Goal: Task Accomplishment & Management: Complete application form

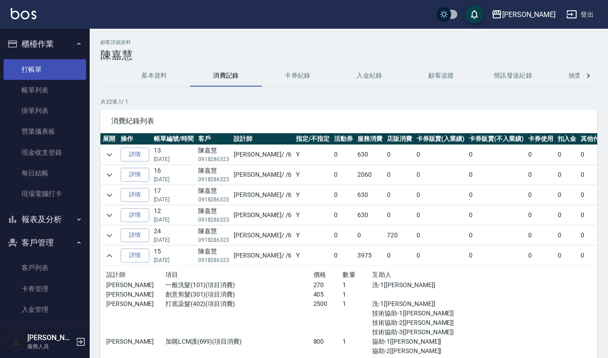
scroll to position [91, 0]
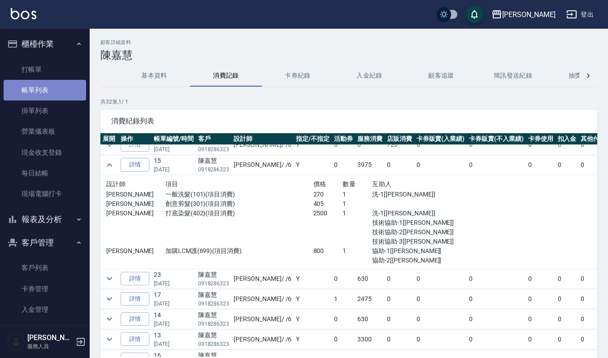
click at [67, 83] on link "帳單列表" at bounding box center [45, 90] width 83 height 21
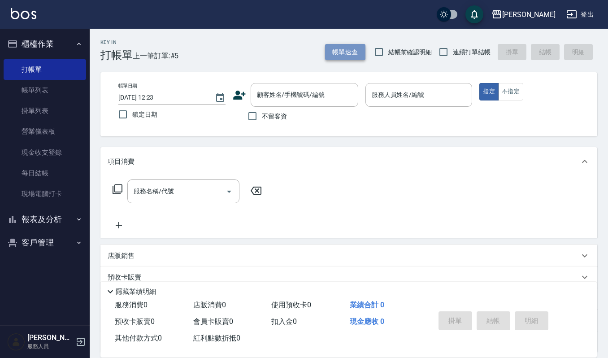
click at [344, 51] on button "帳單速查" at bounding box center [345, 52] width 40 height 17
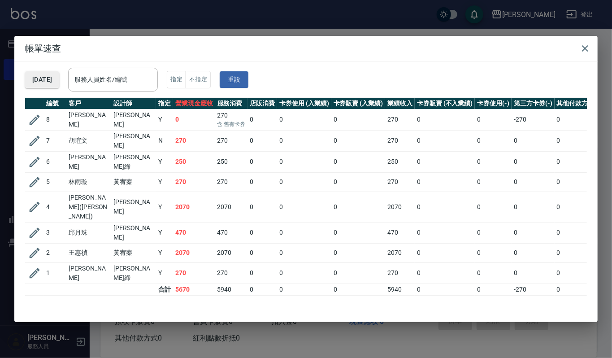
click at [45, 79] on button "[DATE]" at bounding box center [42, 79] width 34 height 17
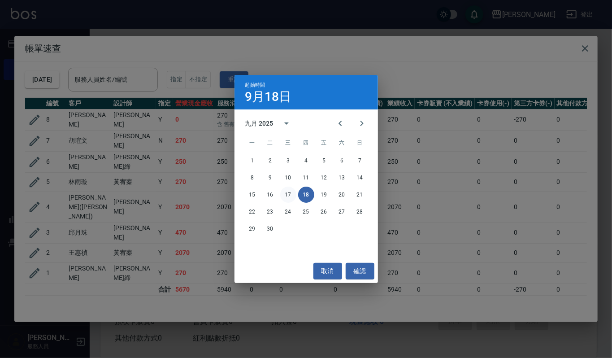
click at [292, 197] on button "17" at bounding box center [288, 195] width 16 height 16
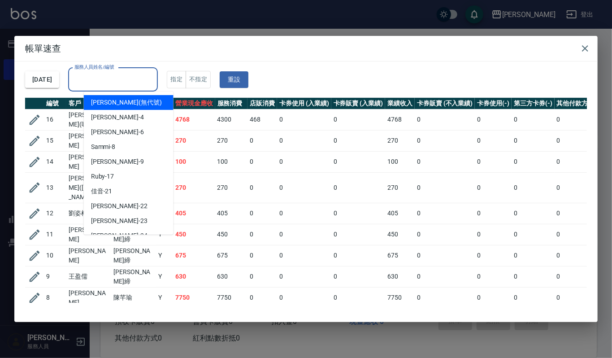
click at [128, 76] on input "服務人員姓名/編號" at bounding box center [113, 80] width 82 height 16
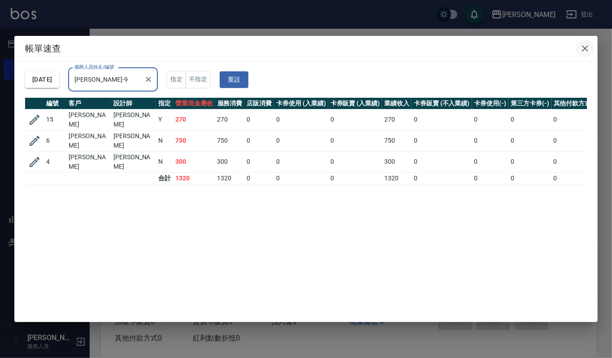
type input "Ivy艾薇-9"
click at [586, 56] on button "button" at bounding box center [585, 48] width 18 height 18
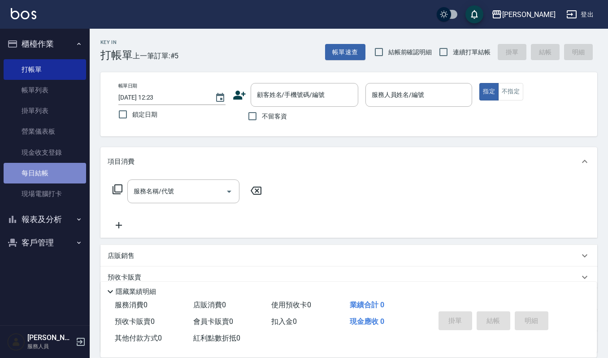
click at [57, 169] on link "每日結帳" at bounding box center [45, 173] width 83 height 21
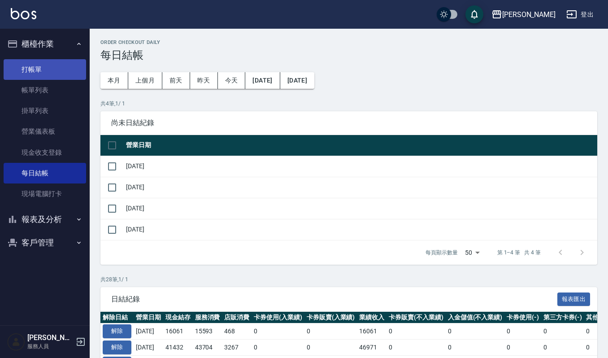
click at [54, 63] on link "打帳單" at bounding box center [45, 69] width 83 height 21
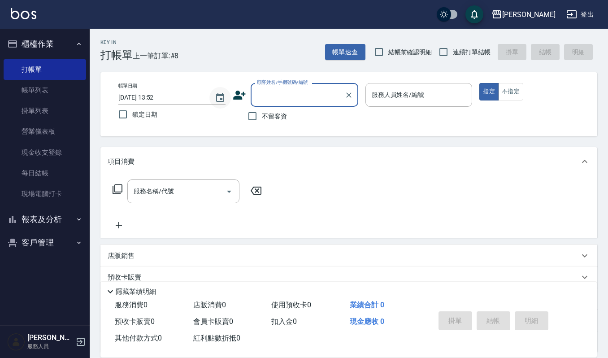
click at [221, 93] on icon "Choose date, selected date is 2025-09-18" at bounding box center [220, 97] width 11 height 11
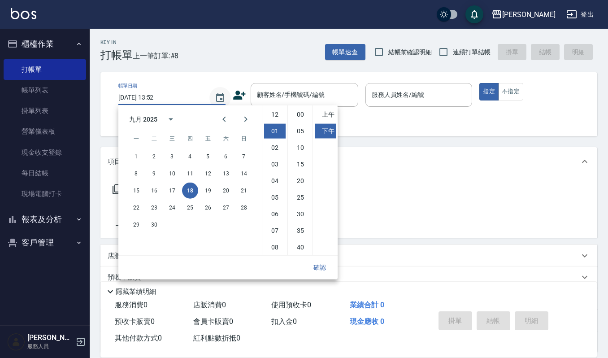
scroll to position [17, 0]
click at [177, 189] on button "17" at bounding box center [172, 191] width 16 height 16
type input "2025/09/17 13:52"
click at [329, 266] on button "確認" at bounding box center [319, 267] width 29 height 17
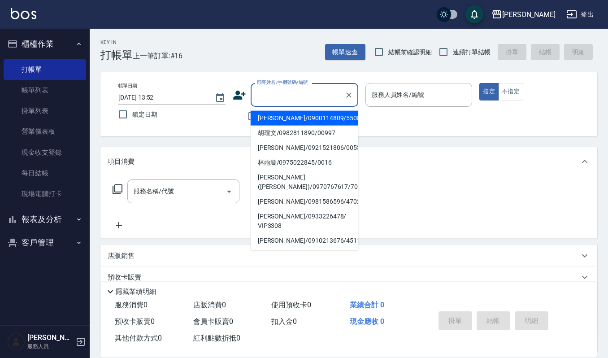
click at [304, 105] on div "顧客姓名/手機號碼/編號" at bounding box center [305, 95] width 108 height 24
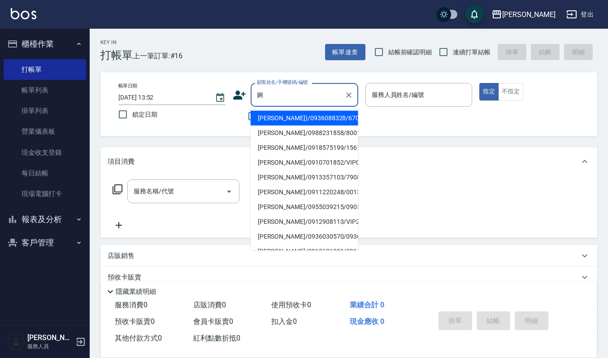
click at [322, 120] on li "李婉如(Ivy)/0936088328/670501" at bounding box center [305, 118] width 108 height 15
type input "李婉如(Ivy)/0936088328/670501"
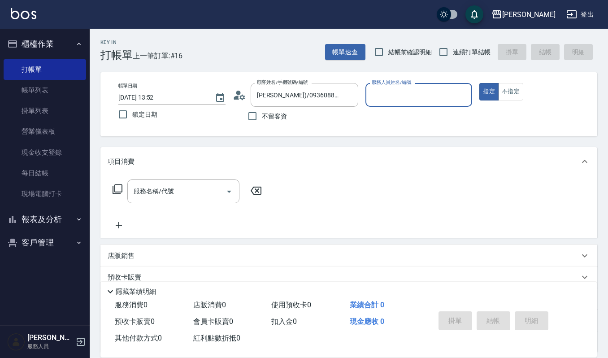
type input "Ivy艾薇-9"
drag, startPoint x: 186, startPoint y: 208, endPoint x: 187, endPoint y: 196, distance: 11.8
click at [186, 207] on div "服務名稱/代號 服務名稱/代號" at bounding box center [188, 204] width 160 height 51
click at [187, 196] on input "服務名稱/代號" at bounding box center [176, 191] width 91 height 16
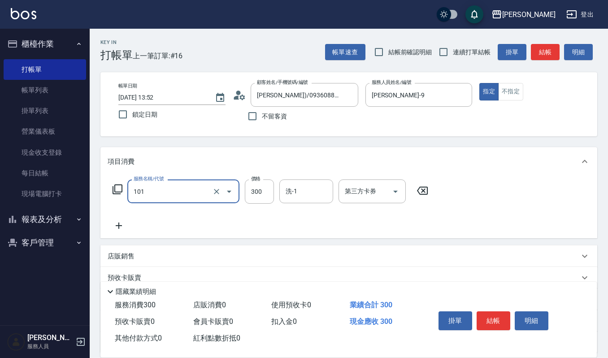
type input "一般洗髮(101)"
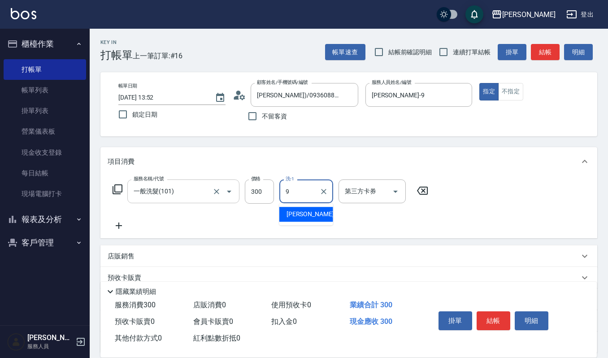
type input "Ivy艾薇-9"
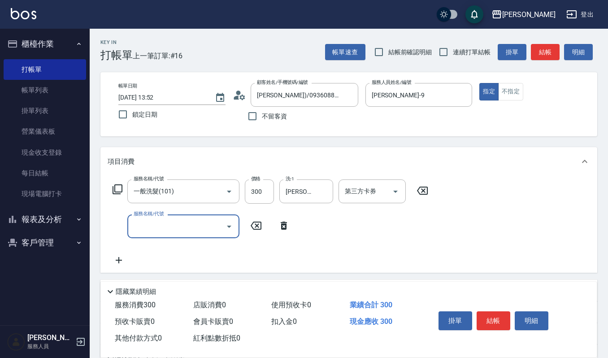
click at [289, 235] on div "服務名稱/代號 服務名稱/代號" at bounding box center [201, 226] width 187 height 24
click at [280, 224] on icon at bounding box center [284, 225] width 22 height 11
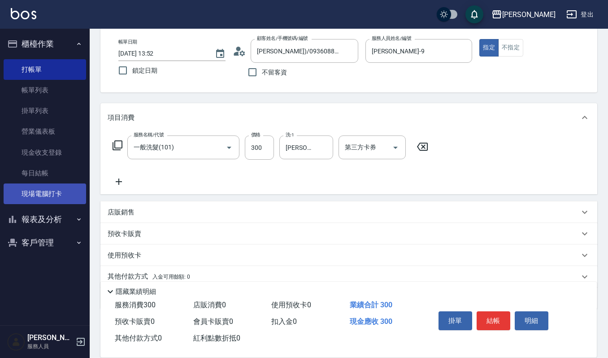
scroll to position [79, 0]
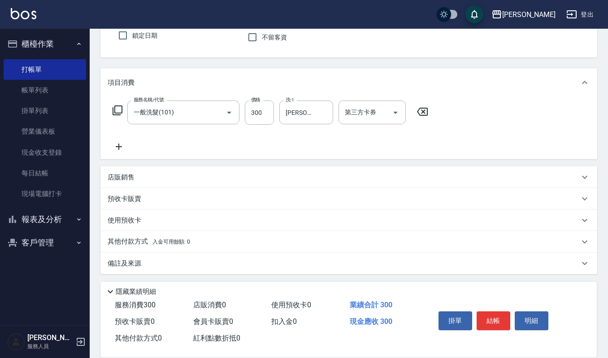
click at [154, 180] on div "店販銷售" at bounding box center [344, 177] width 472 height 9
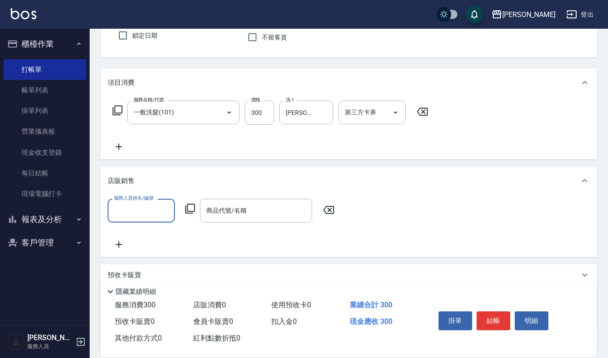
scroll to position [0, 0]
type input "Ivy艾薇-9"
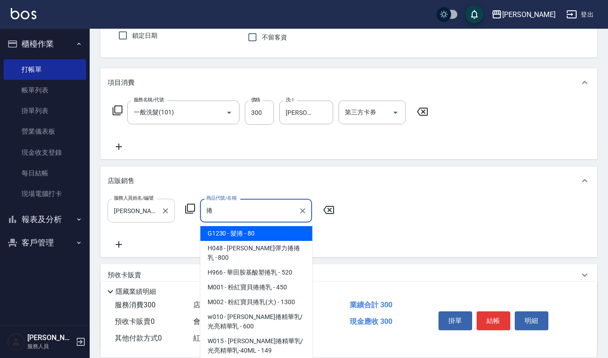
type input "髮捲"
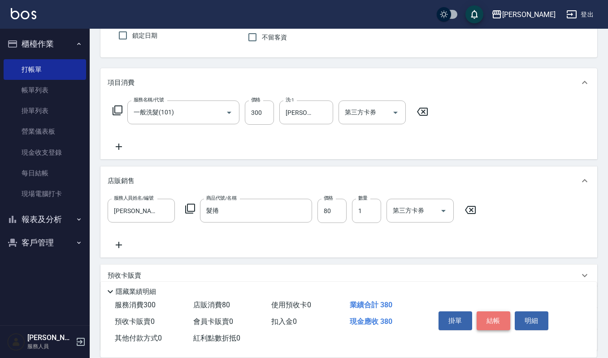
click at [503, 314] on button "結帳" at bounding box center [494, 320] width 34 height 19
